Goal: Task Accomplishment & Management: Manage account settings

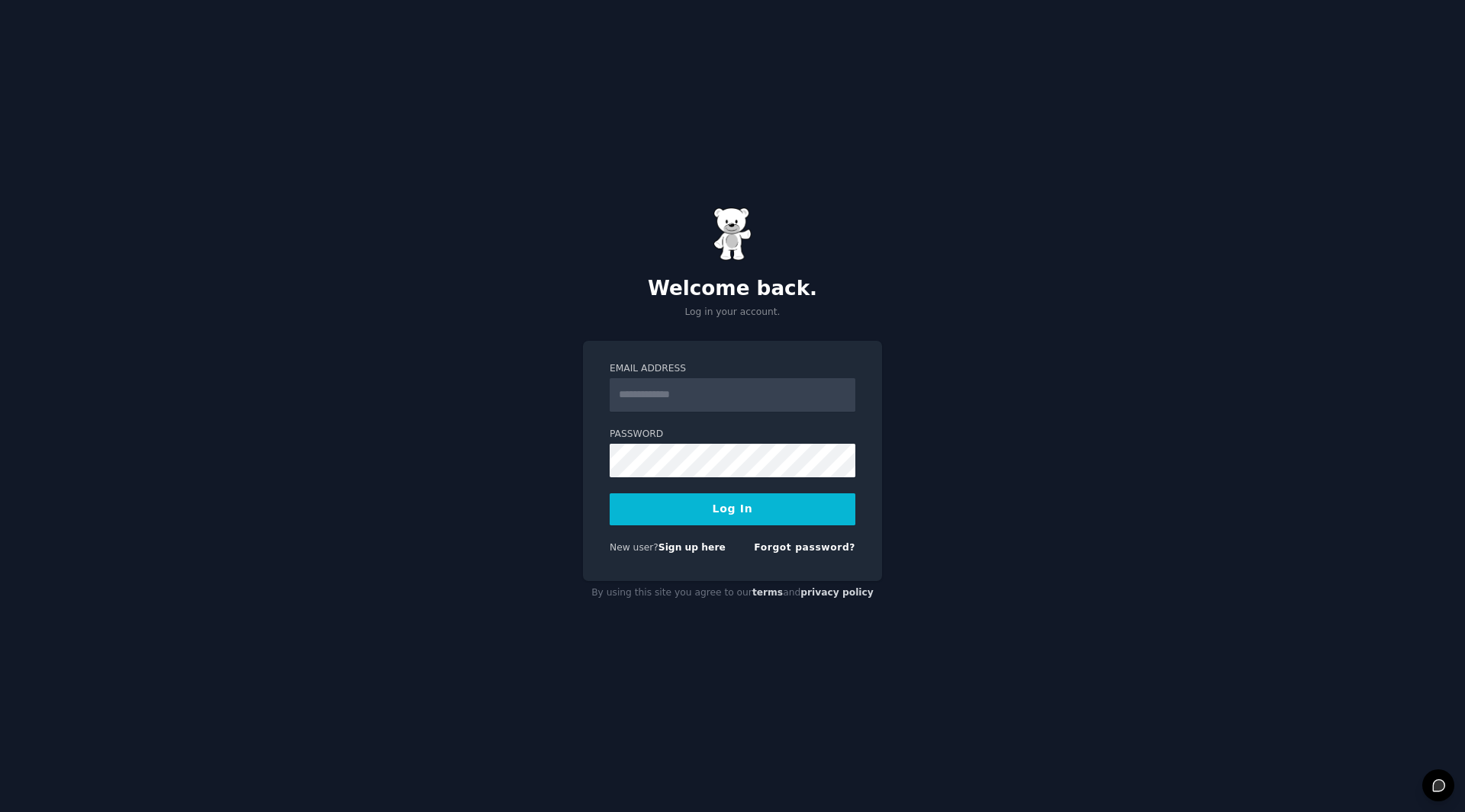
click at [684, 396] on input "Email Address" at bounding box center [732, 395] width 246 height 34
click at [585, 444] on div "Email Address Password Log In New user? Sign up here Forgot password?" at bounding box center [732, 462] width 299 height 241
click at [682, 552] on link "Sign up here" at bounding box center [692, 548] width 67 height 11
click at [703, 392] on input "Email Address" at bounding box center [732, 395] width 246 height 34
type input "**********"
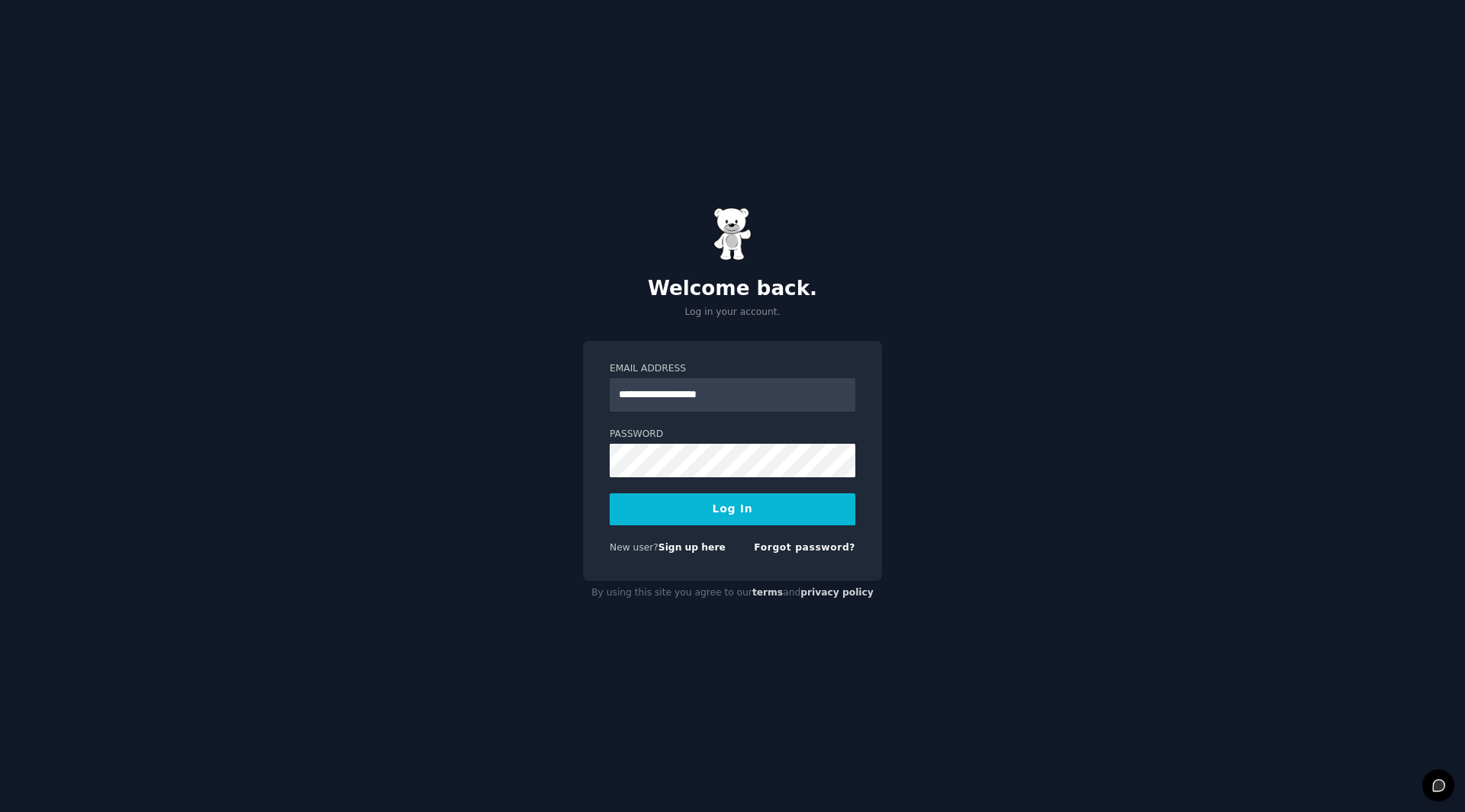
click at [724, 518] on button "Log In" at bounding box center [732, 509] width 246 height 32
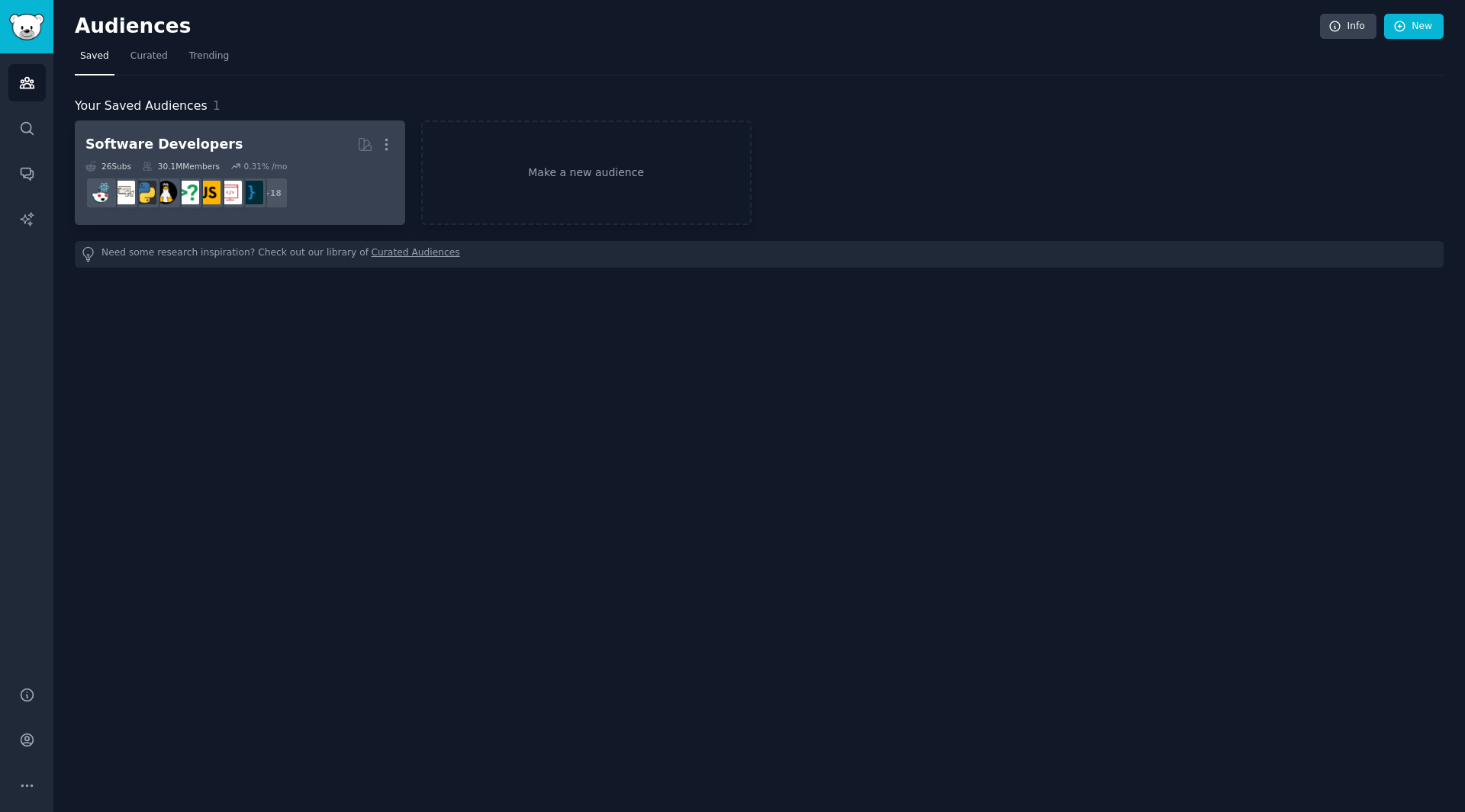
click at [355, 202] on dd "r/learnpython + 18" at bounding box center [239, 192] width 309 height 43
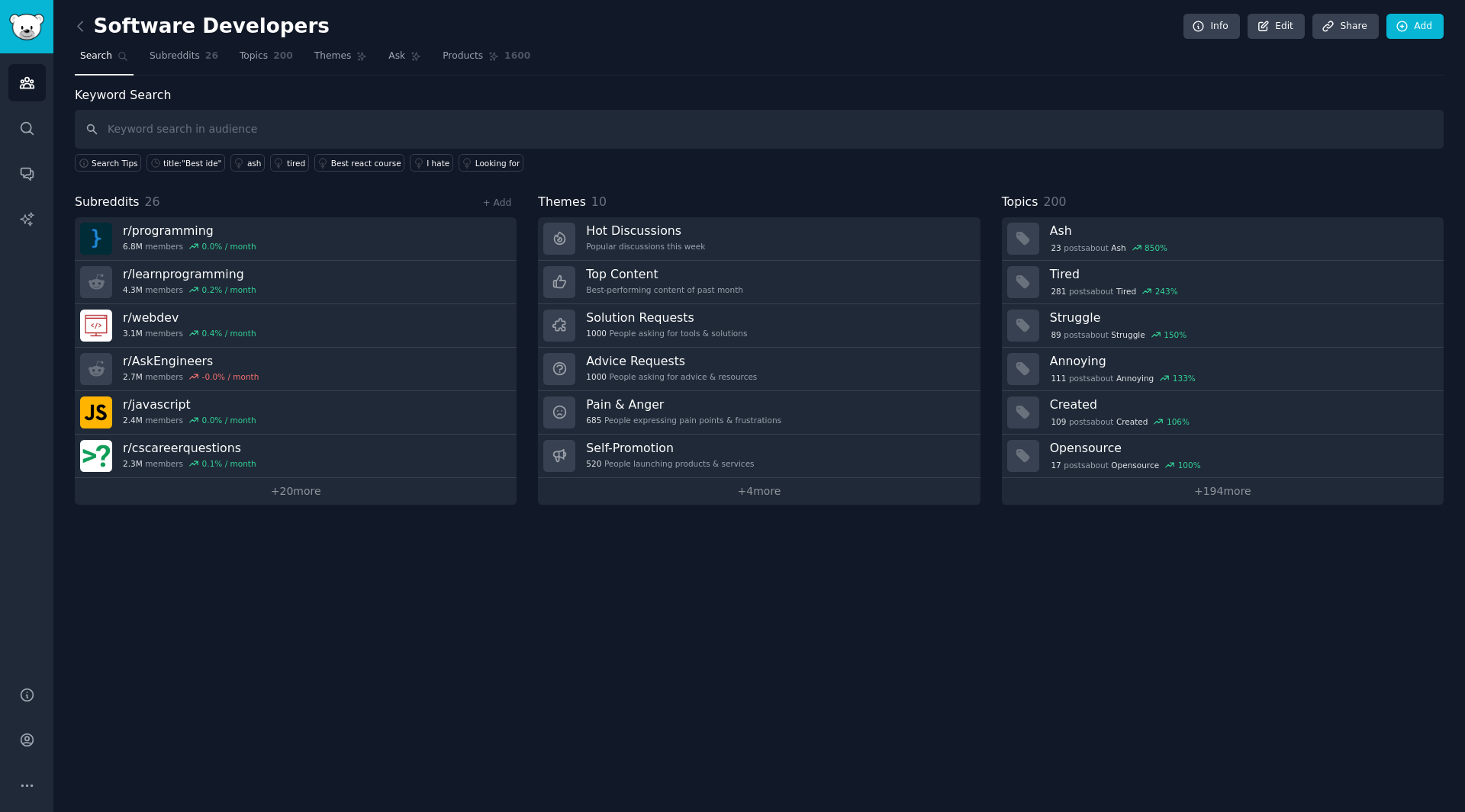
drag, startPoint x: 348, startPoint y: 619, endPoint x: 312, endPoint y: 587, distance: 48.2
click at [348, 620] on div "Software Developers Info Edit Share Add Search Subreddits 26 Topics 200 Themes …" at bounding box center [759, 406] width 1412 height 812
click at [175, 57] on span "Subreddits" at bounding box center [175, 56] width 50 height 14
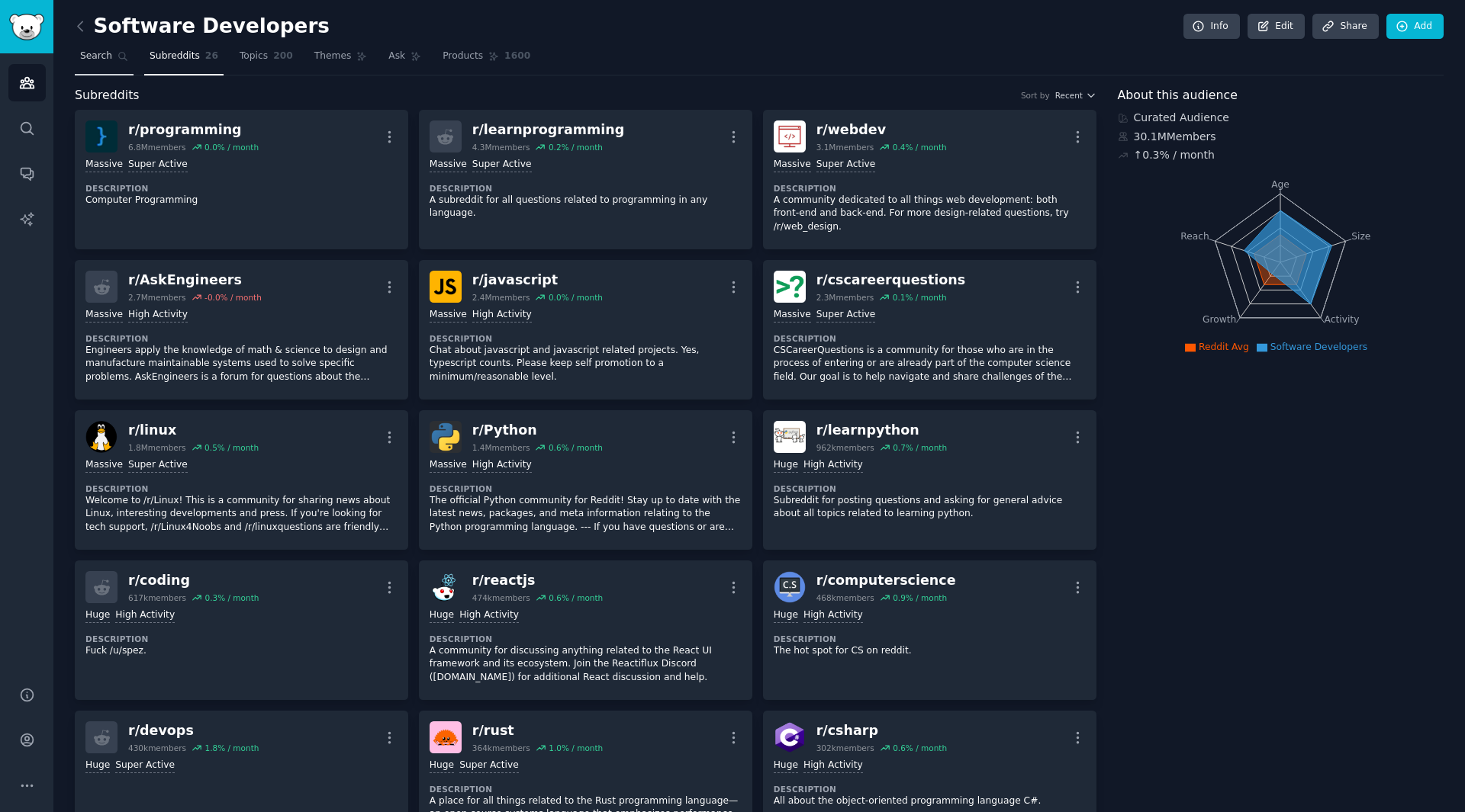
click at [117, 61] on icon at bounding box center [123, 56] width 11 height 11
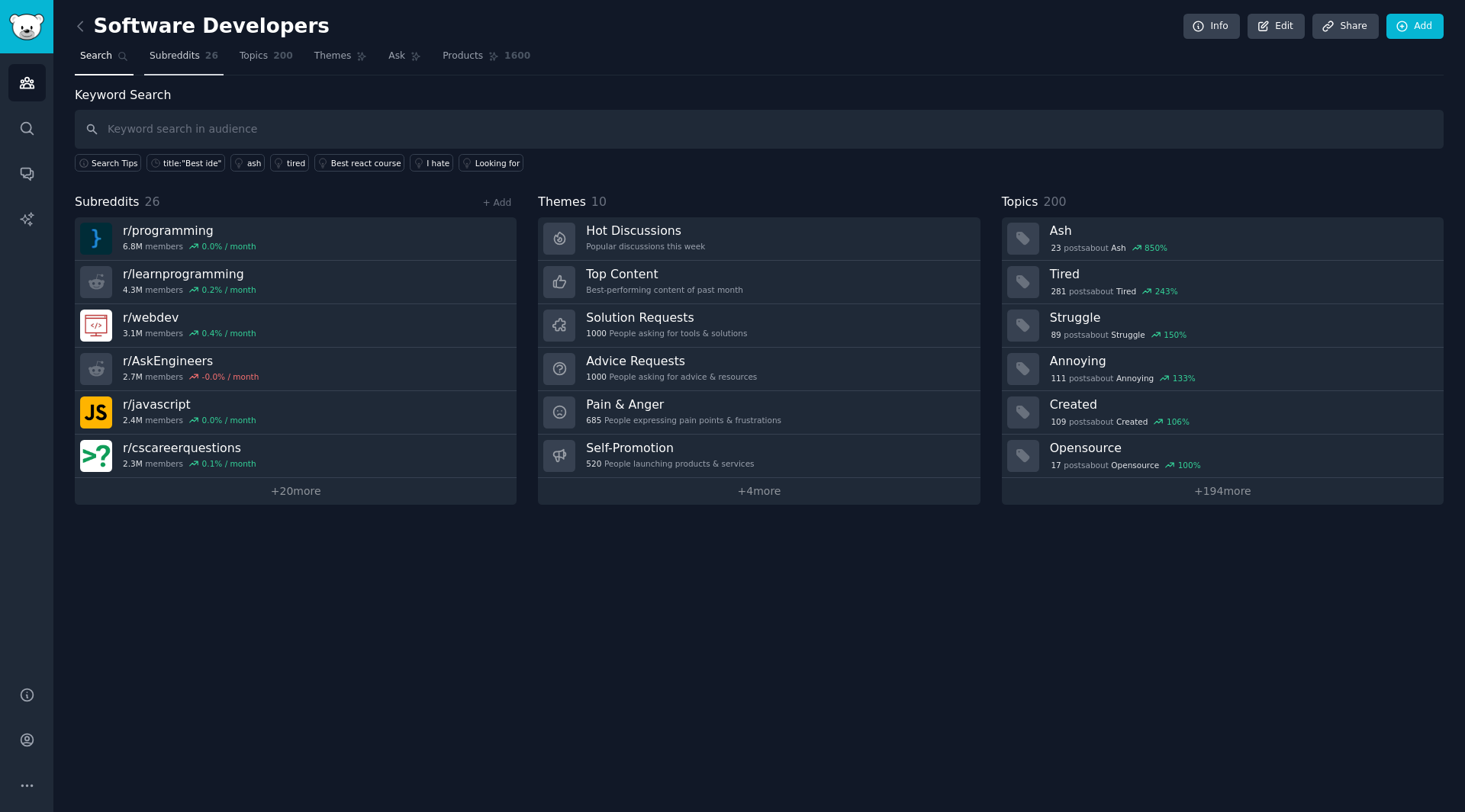
click at [150, 51] on span "Subreddits" at bounding box center [175, 56] width 50 height 14
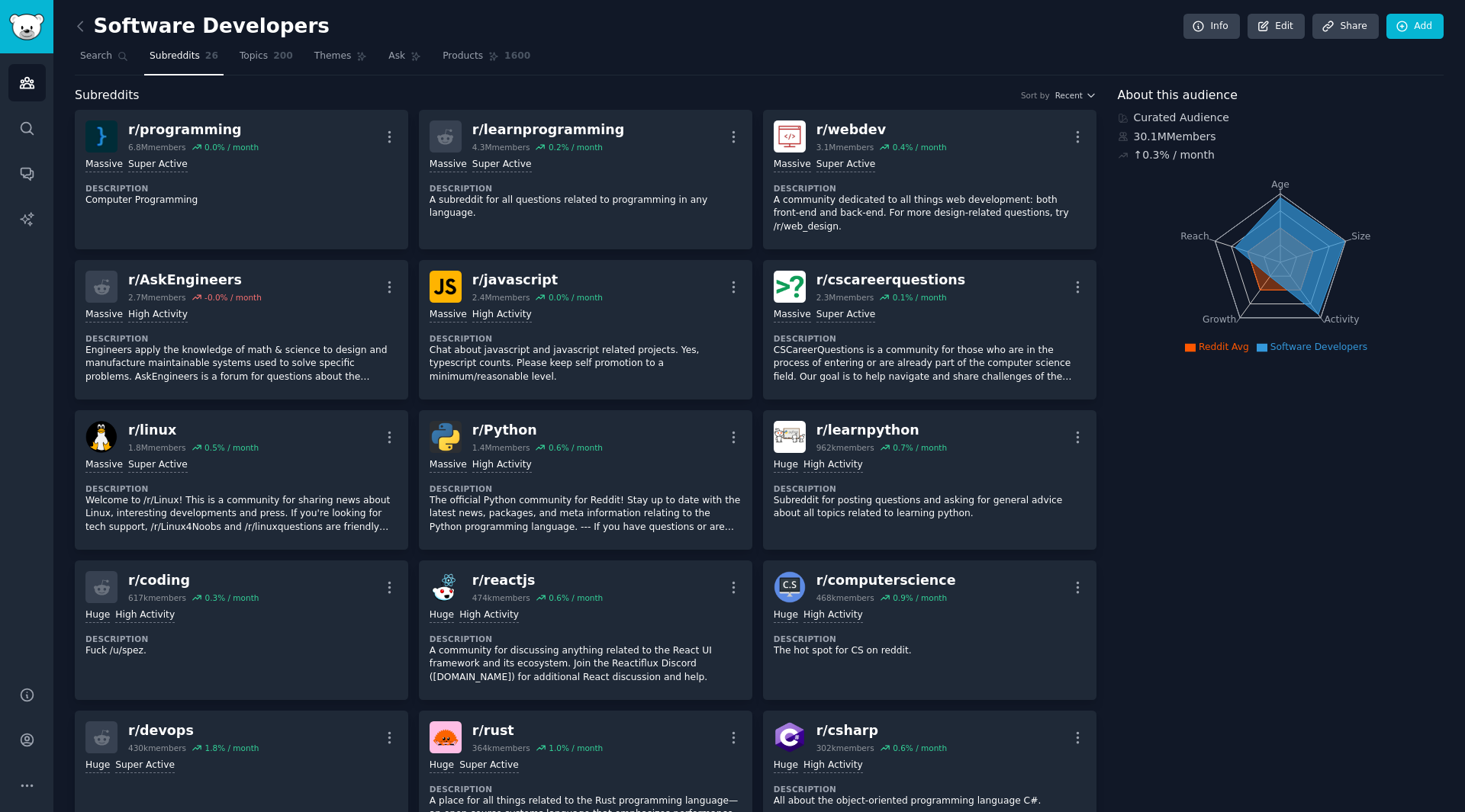
click at [589, 74] on nav "Search Subreddits 26 Topics 200 Themes Ask Products 1600" at bounding box center [759, 60] width 1369 height 31
click at [620, 60] on nav "Search Subreddits 26 Topics 200 Themes Ask Products 1600" at bounding box center [759, 60] width 1369 height 31
click at [629, 31] on div "Software Developers Info Edit Share Add" at bounding box center [759, 30] width 1369 height 31
click at [37, 739] on link "Account" at bounding box center [27, 740] width 38 height 38
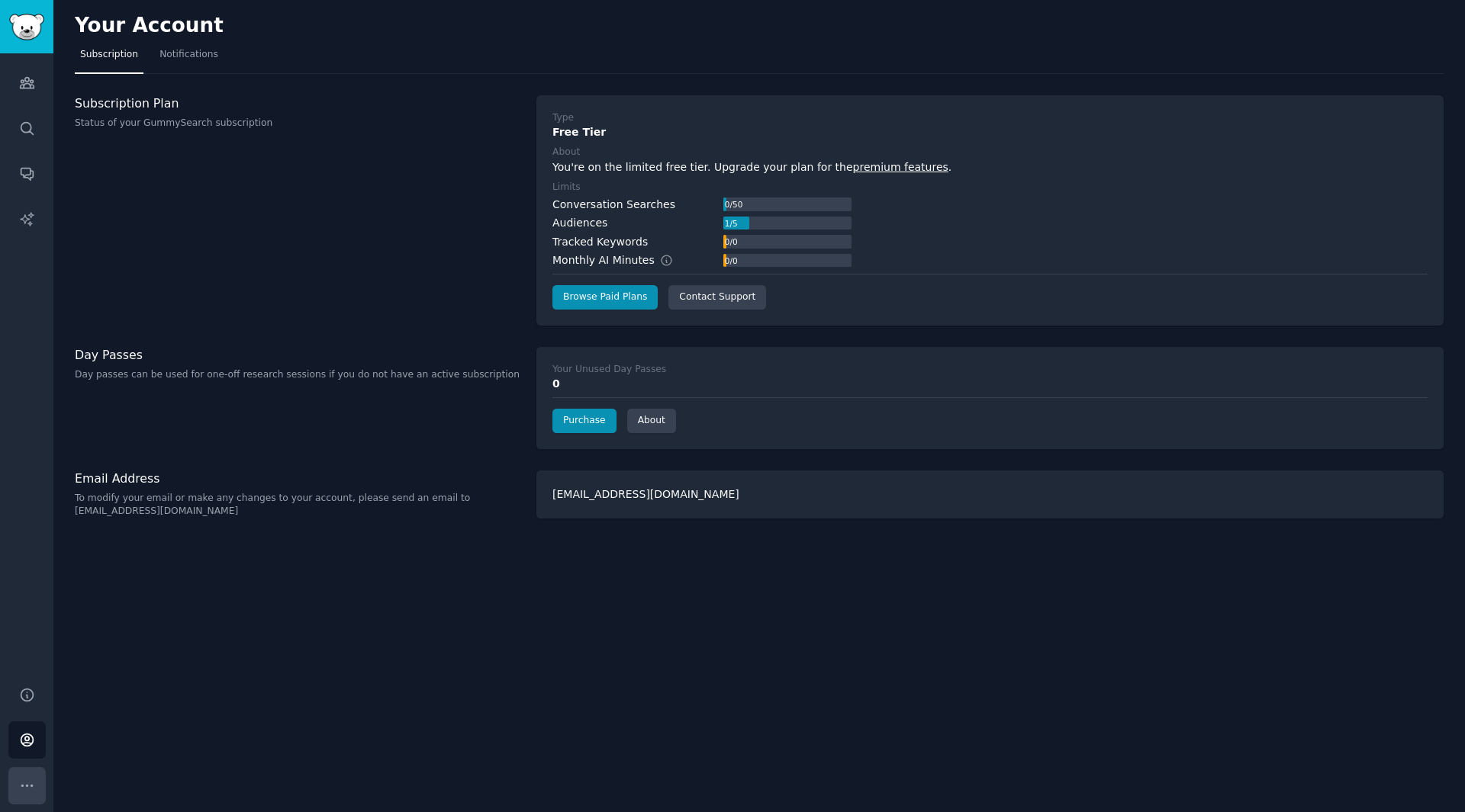
click at [30, 791] on icon "Sidebar" at bounding box center [27, 785] width 16 height 16
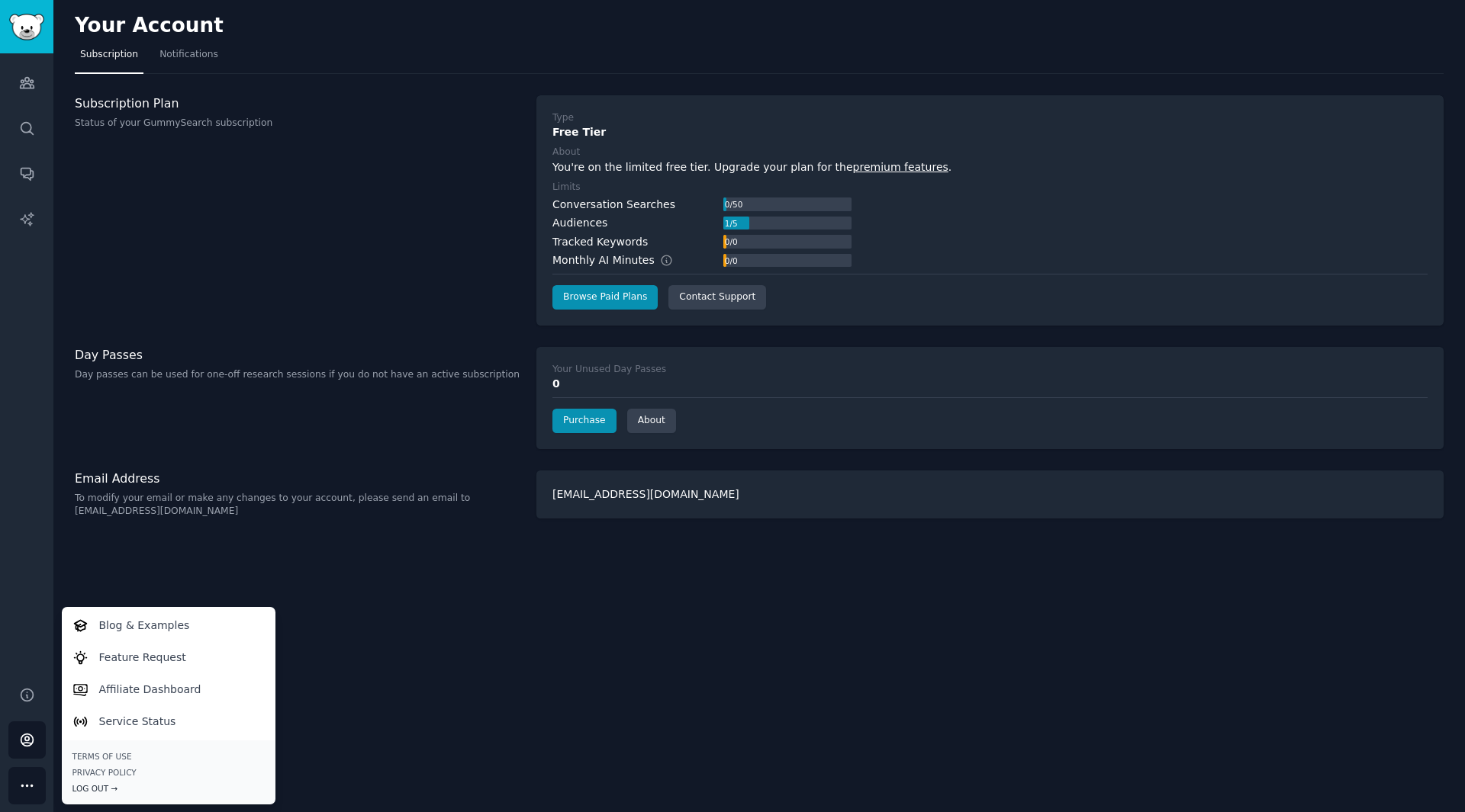
click at [100, 792] on div "Log Out →" at bounding box center [169, 789] width 193 height 11
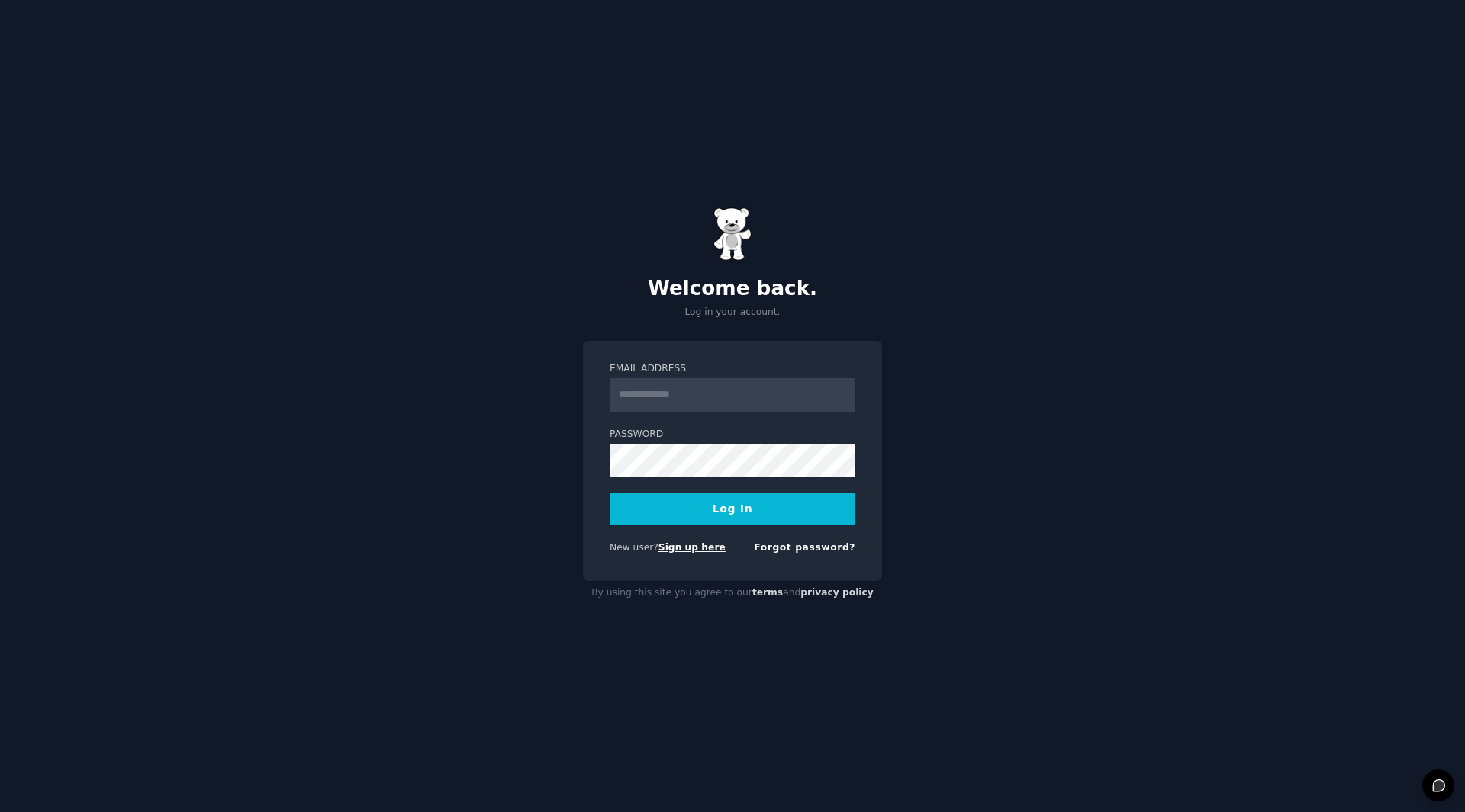
click at [685, 546] on link "Sign up here" at bounding box center [692, 548] width 67 height 11
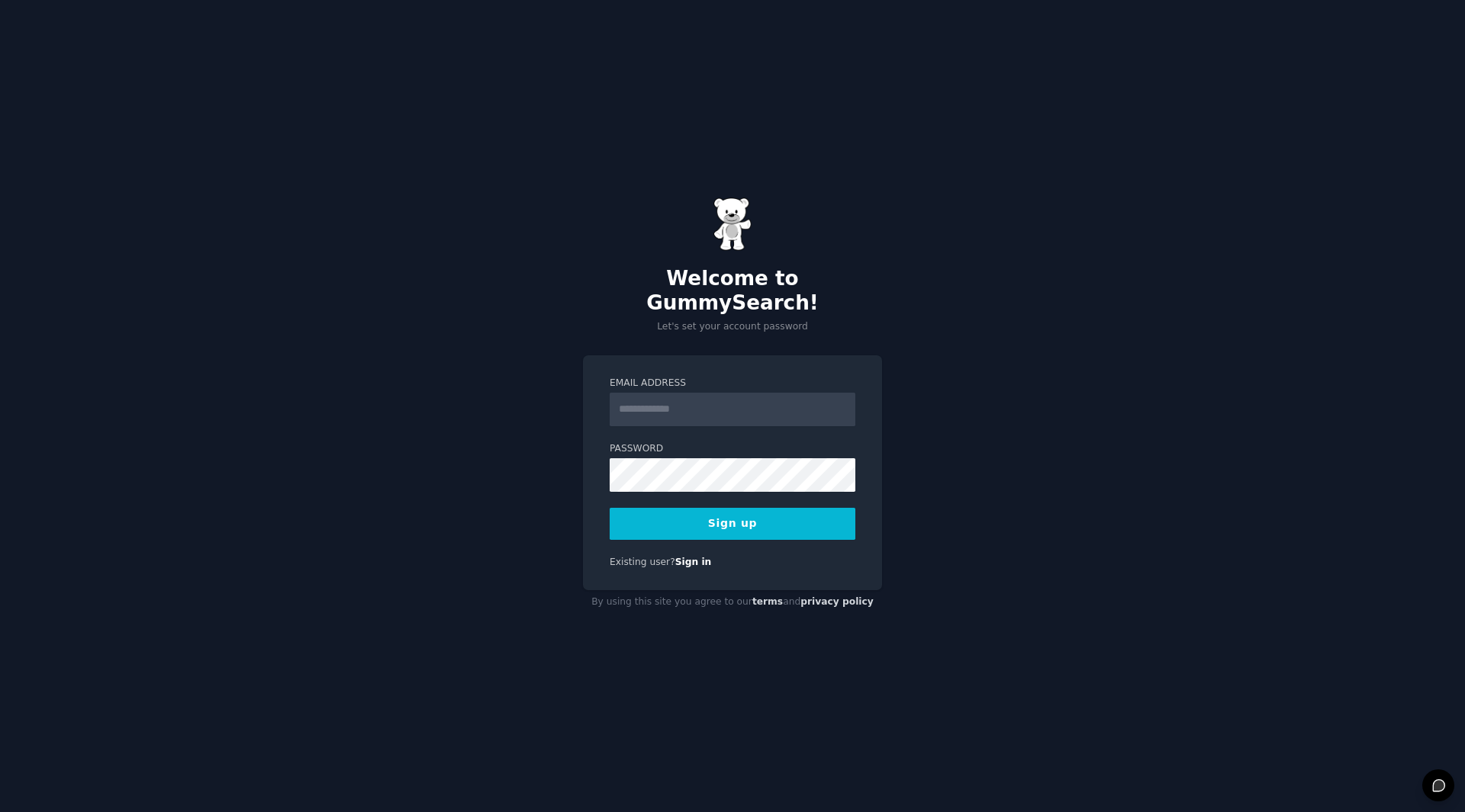
click at [698, 396] on input "Email Address" at bounding box center [732, 409] width 246 height 34
click at [1041, 283] on div "Welcome to GummySearch! Let's set your account password Email Address Password …" at bounding box center [732, 406] width 1465 height 812
click at [715, 397] on input "Email Address" at bounding box center [732, 409] width 246 height 34
type input "**********"
click at [775, 514] on button "Sign up" at bounding box center [732, 523] width 246 height 32
